Goal: Task Accomplishment & Management: Use online tool/utility

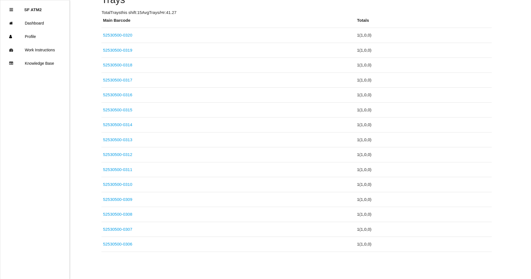
scroll to position [170, 0]
click at [134, 246] on td "52530500-0306" at bounding box center [229, 243] width 254 height 15
click at [129, 243] on link "52530500-0306" at bounding box center [117, 243] width 29 height 5
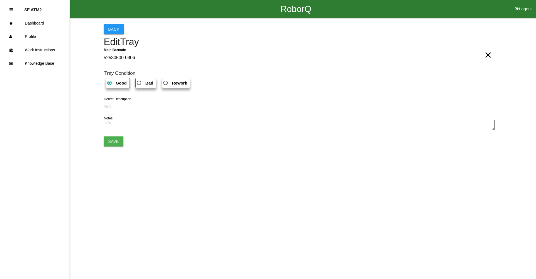
click at [150, 82] on b "Bad" at bounding box center [149, 83] width 8 height 5
click at [139, 82] on input "Bad" at bounding box center [138, 82] width 4 height 4
radio input "true"
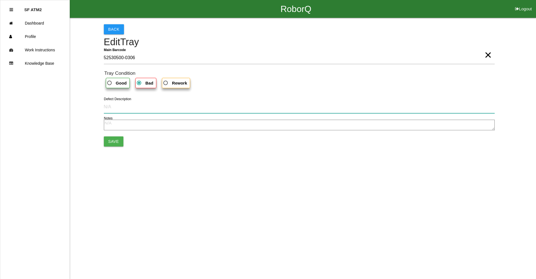
click at [122, 108] on input "Defect Description" at bounding box center [299, 106] width 391 height 13
type input "Pull-out"
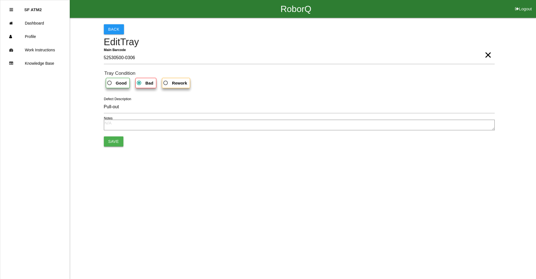
click at [107, 145] on button "Save" at bounding box center [114, 141] width 20 height 10
